Goal: Task Accomplishment & Management: Use online tool/utility

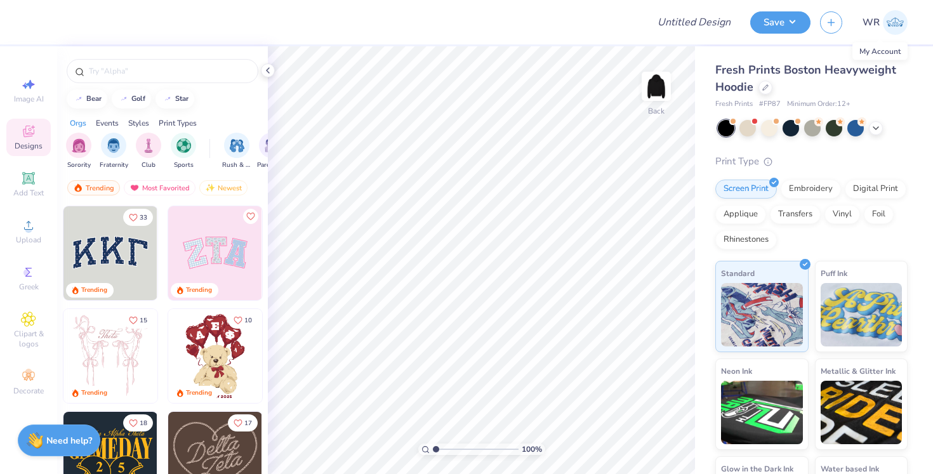
click at [883, 30] on img at bounding box center [895, 22] width 25 height 25
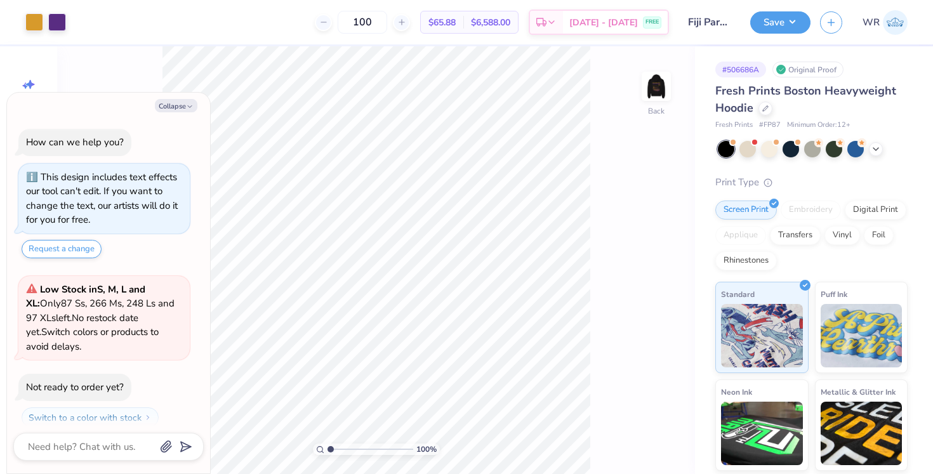
scroll to position [32, 0]
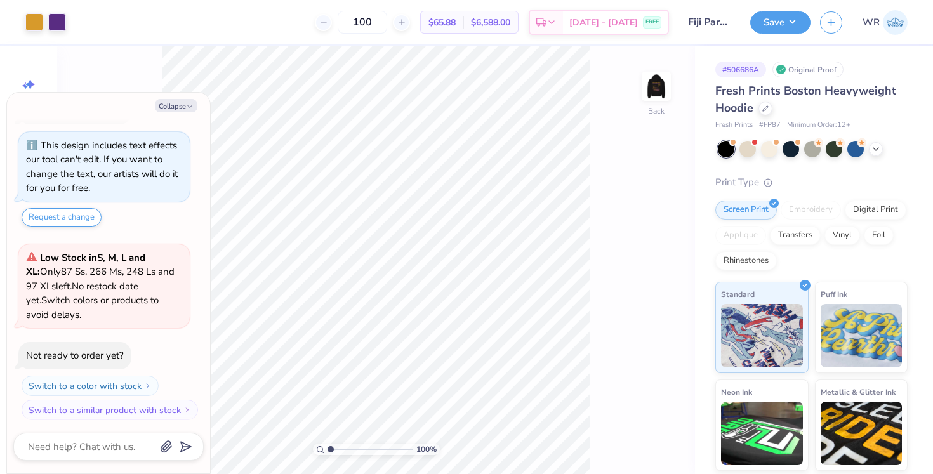
type textarea "x"
type input "2.83"
drag, startPoint x: 329, startPoint y: 447, endPoint x: 346, endPoint y: 446, distance: 16.5
click at [346, 446] on input "range" at bounding box center [370, 449] width 86 height 11
click at [175, 107] on button "Collapse" at bounding box center [176, 105] width 43 height 13
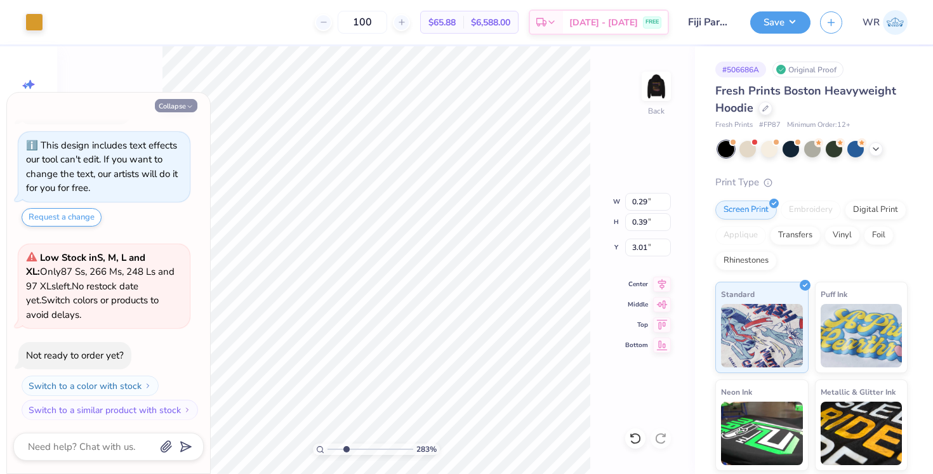
type textarea "x"
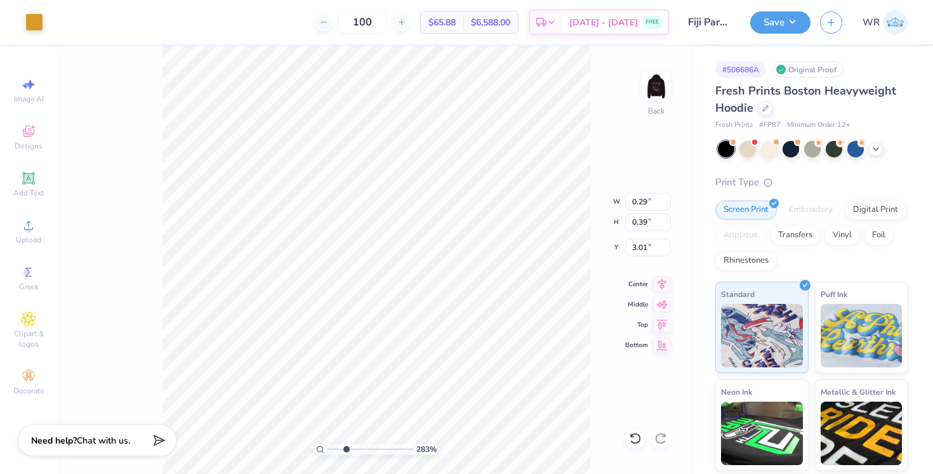
click at [605, 160] on div "283 % Back W 0.29 0.29 " H 0.39 0.39 " Y 3.01 3.01 " Center Middle Top Bottom" at bounding box center [376, 260] width 638 height 428
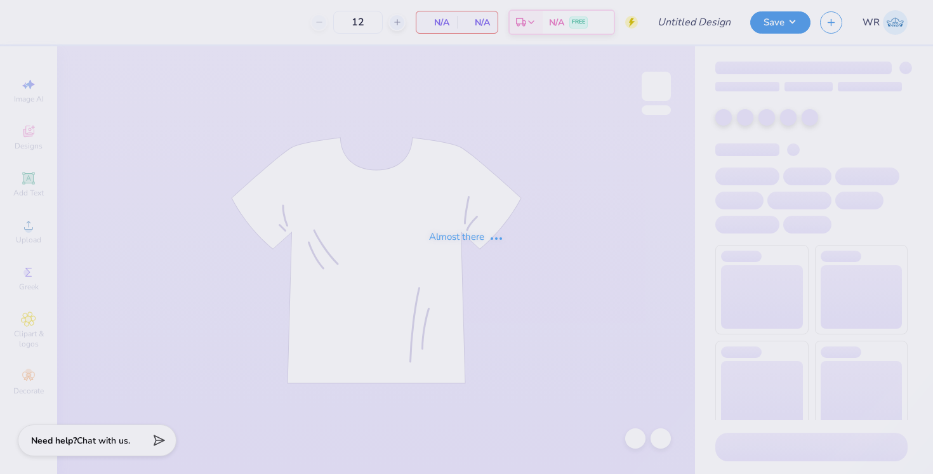
type input "50"
type input "Crucial Catch Fall Merch"
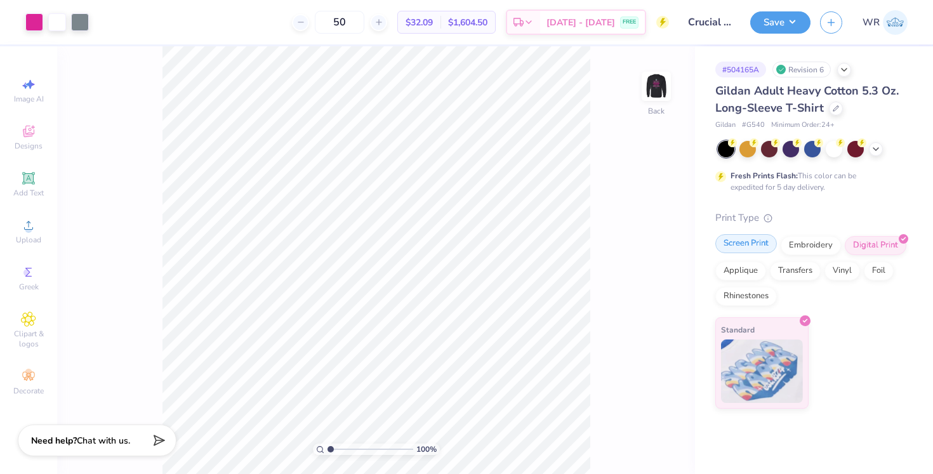
click at [744, 242] on div "Screen Print" at bounding box center [746, 243] width 62 height 19
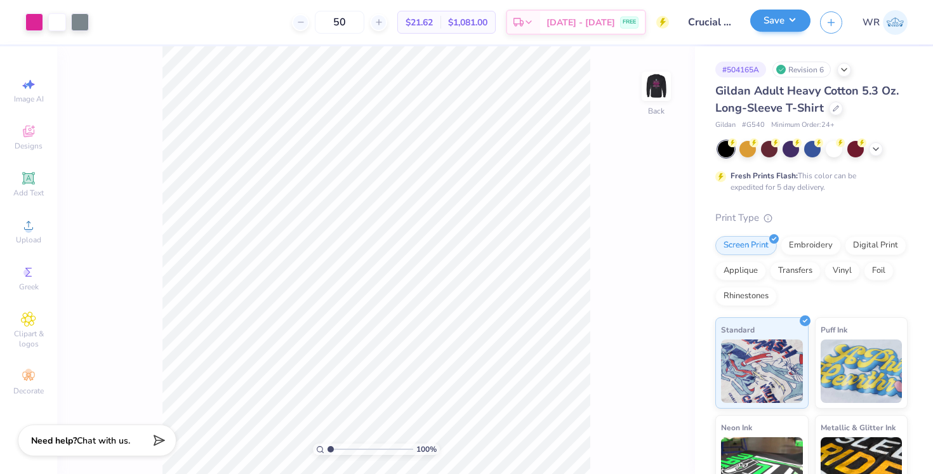
click at [786, 22] on button "Save" at bounding box center [780, 21] width 60 height 22
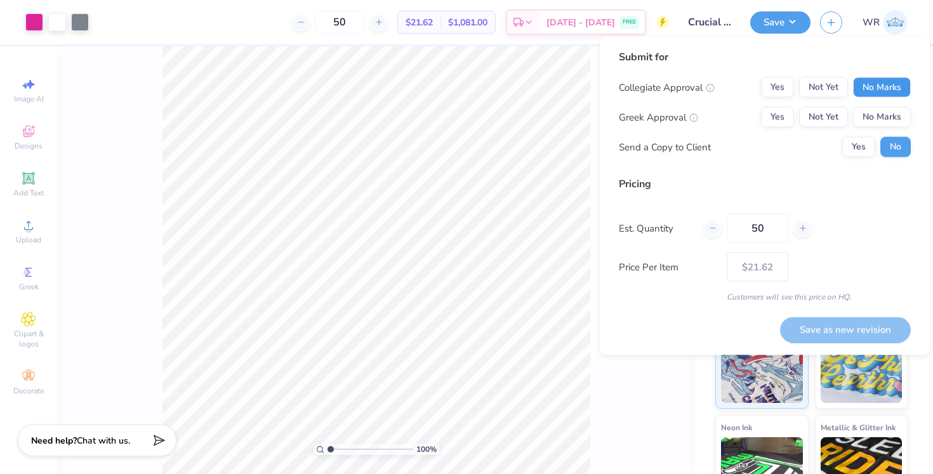
click at [876, 93] on button "No Marks" at bounding box center [882, 87] width 58 height 20
click at [876, 115] on button "No Marks" at bounding box center [882, 117] width 58 height 20
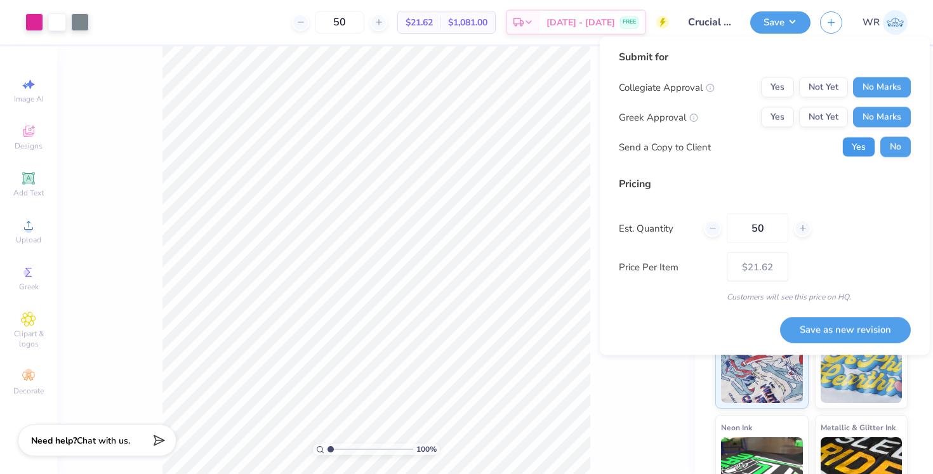
click at [860, 153] on button "Yes" at bounding box center [858, 147] width 33 height 20
click at [858, 329] on button "Save as new revision" at bounding box center [845, 330] width 131 height 26
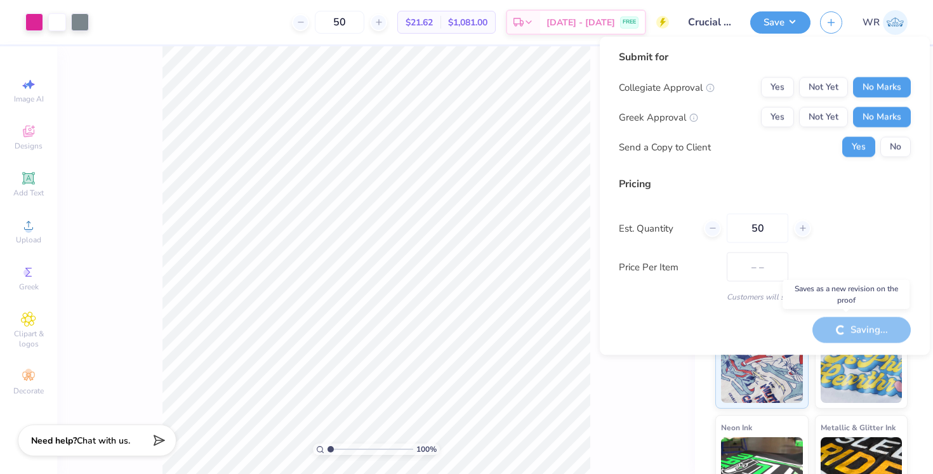
type input "$21.62"
